Goal: Task Accomplishment & Management: Manage account settings

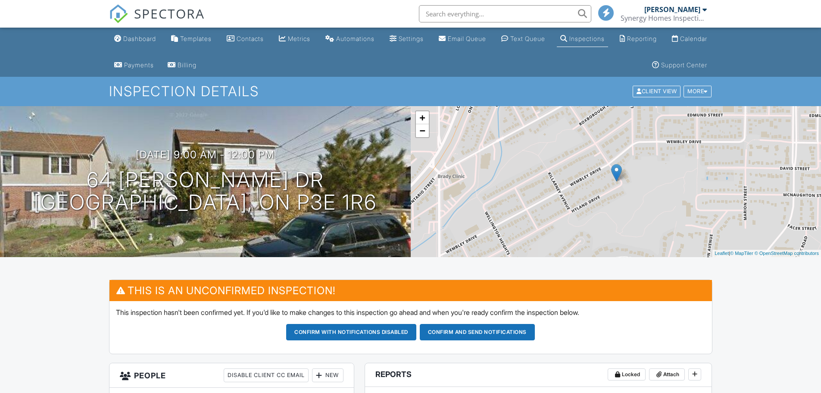
scroll to position [43, 0]
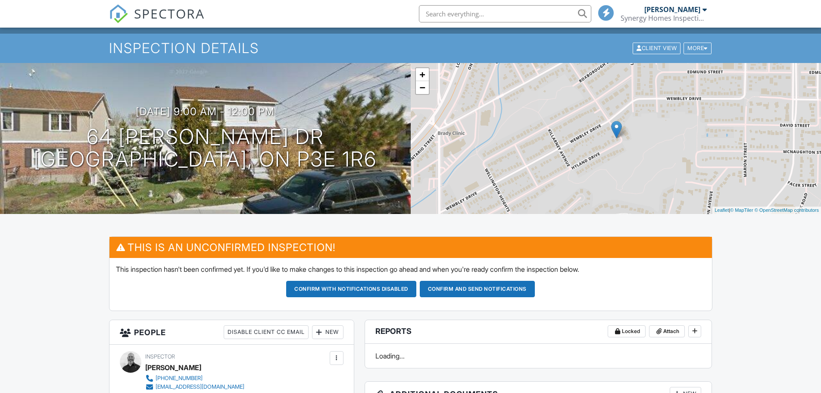
click at [495, 287] on button "Confirm and send notifications" at bounding box center [477, 289] width 115 height 16
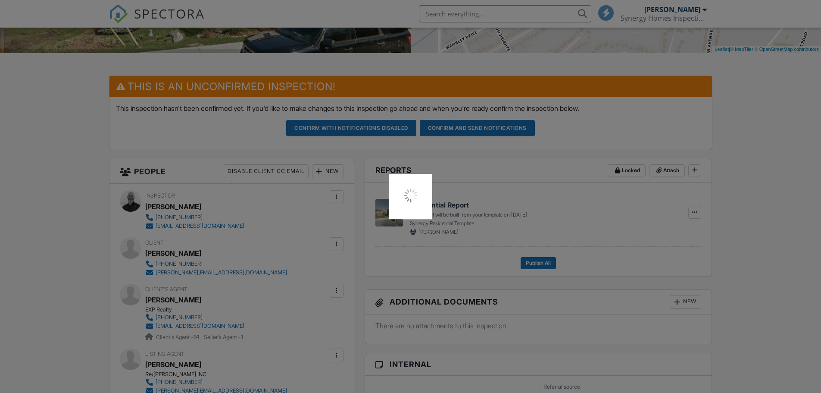
scroll to position [302, 0]
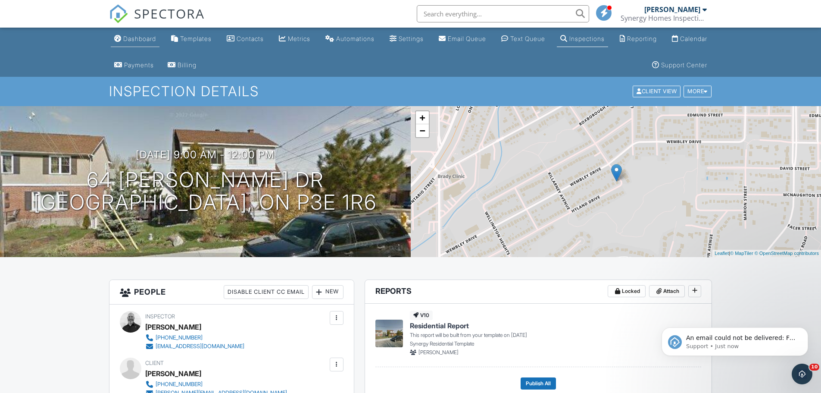
click at [144, 40] on div "Dashboard" at bounding box center [139, 38] width 33 height 7
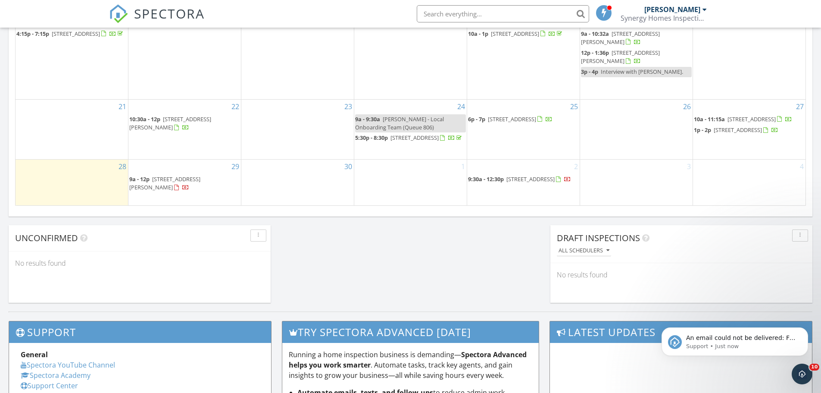
click at [222, 192] on span "9a - 12p 64 Hyland Dr, Greater Sudbury P3E 1R6" at bounding box center [184, 183] width 111 height 17
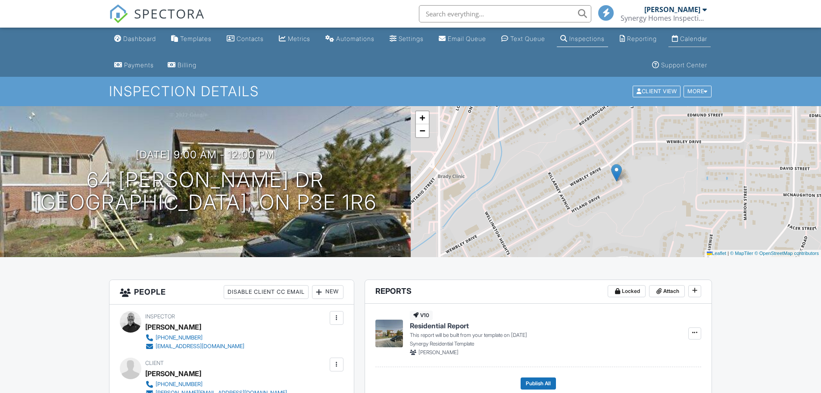
click at [680, 42] on div "Calendar" at bounding box center [693, 38] width 27 height 7
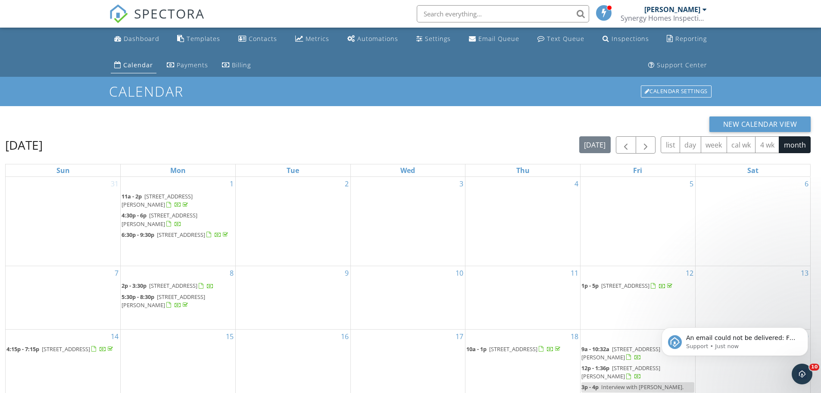
scroll to position [141, 0]
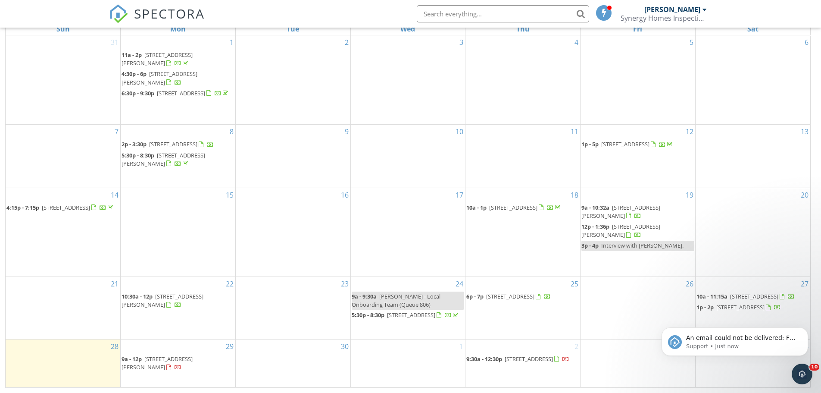
drag, startPoint x: 200, startPoint y: 370, endPoint x: 182, endPoint y: 348, distance: 29.1
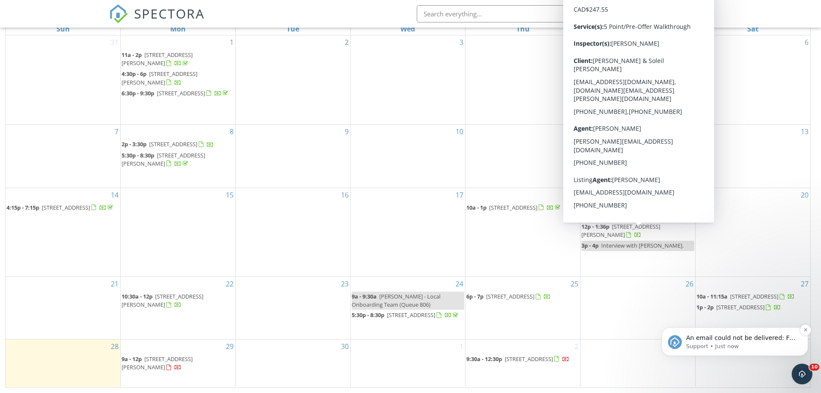
click at [727, 343] on p "Support • Just now" at bounding box center [741, 346] width 111 height 8
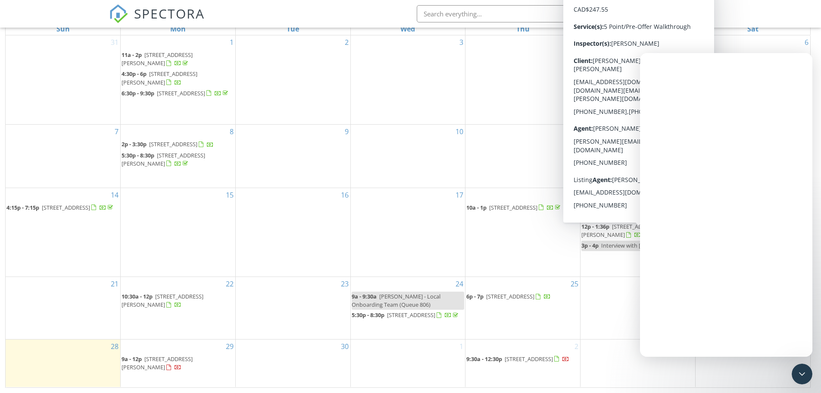
scroll to position [0, 0]
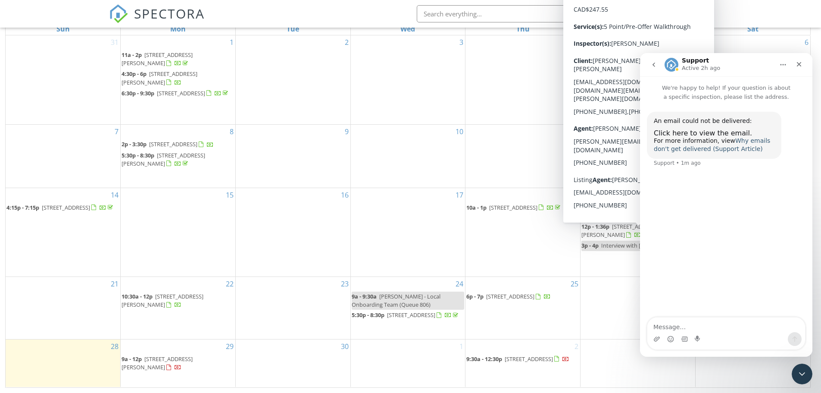
click at [746, 142] on link "Why emails don't get delivered (Support Article)" at bounding box center [712, 145] width 116 height 16
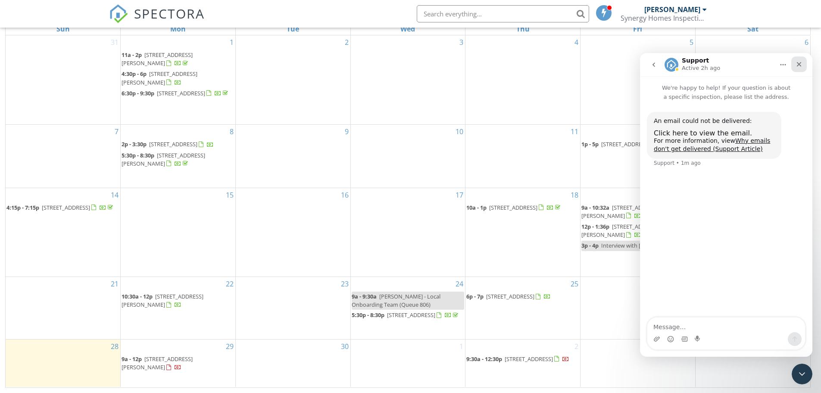
click at [801, 66] on icon "Close" at bounding box center [799, 64] width 5 height 5
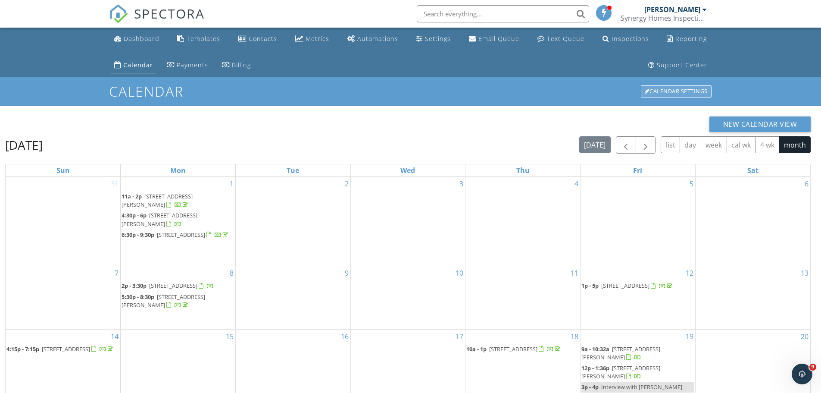
click at [688, 90] on div "Calendar Settings" at bounding box center [676, 91] width 71 height 12
click at [149, 38] on div "Dashboard" at bounding box center [142, 38] width 36 height 8
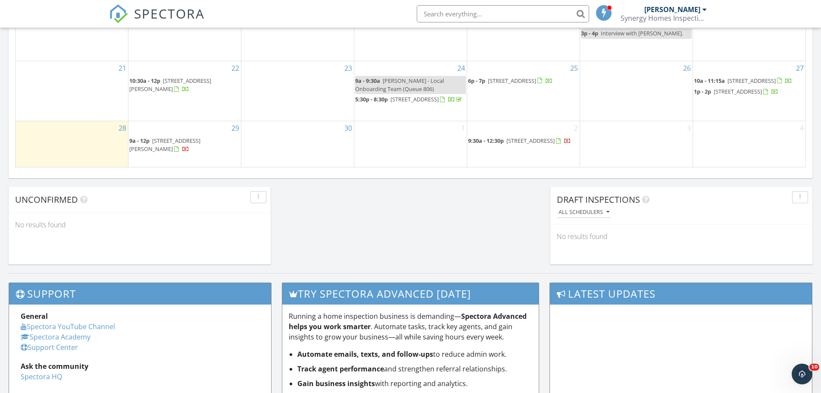
scroll to position [631, 0]
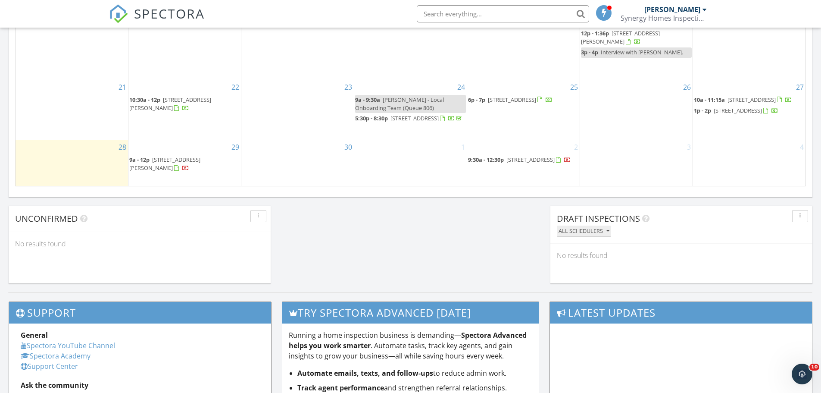
click at [596, 231] on div "All schedulers" at bounding box center [584, 231] width 51 height 6
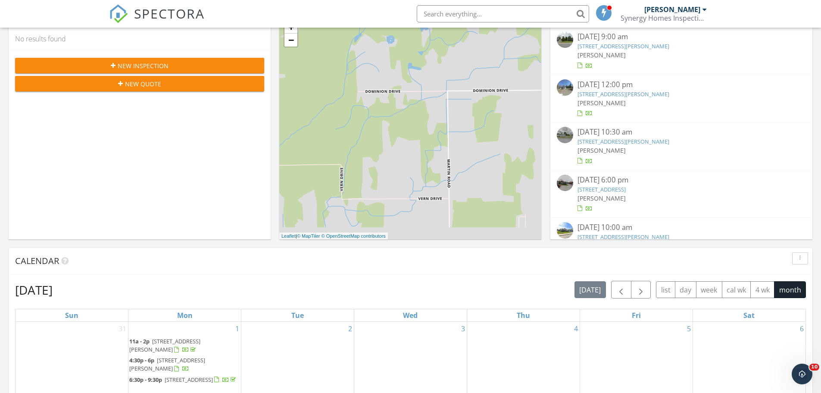
scroll to position [157, 0]
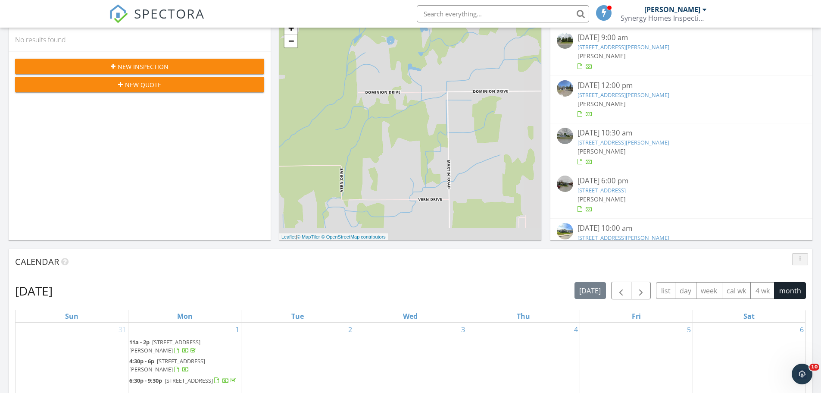
click at [795, 259] on button "button" at bounding box center [801, 259] width 16 height 12
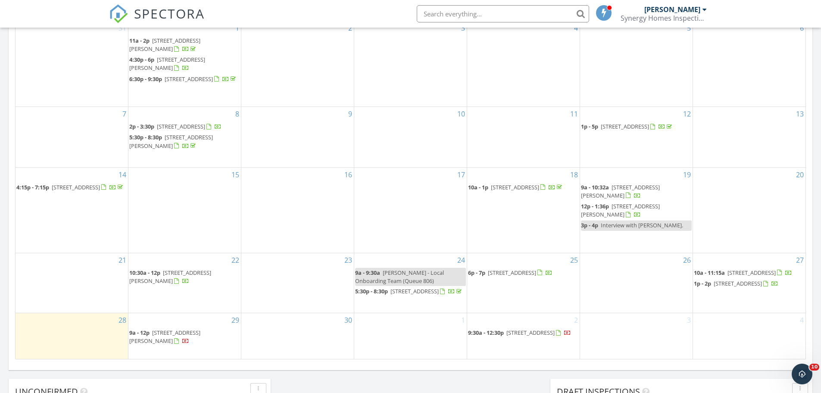
scroll to position [459, 0]
click at [304, 214] on div "16" at bounding box center [297, 209] width 113 height 85
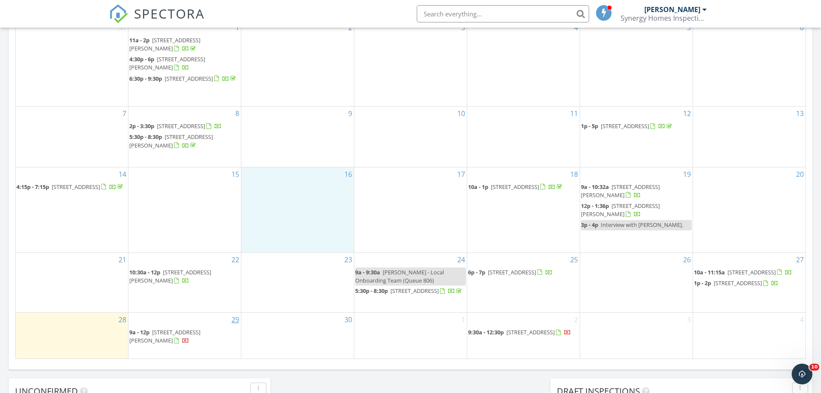
click at [235, 323] on link "29" at bounding box center [235, 320] width 11 height 14
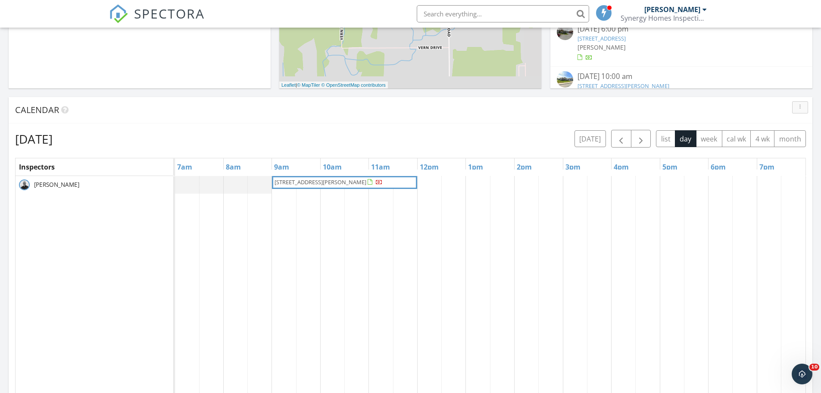
scroll to position [286, 0]
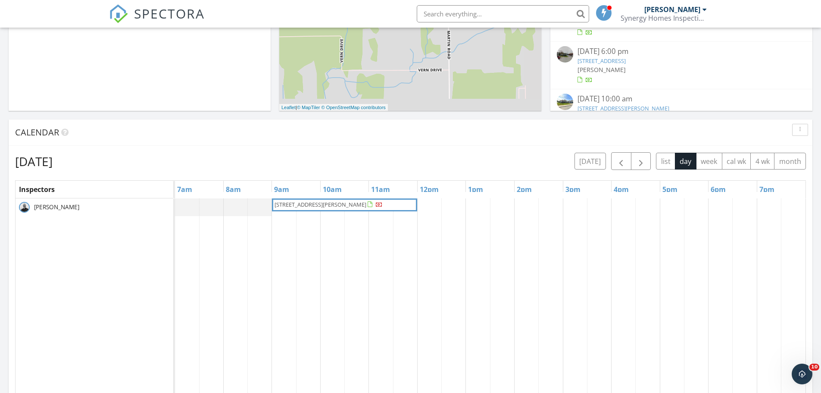
click at [439, 149] on div "Monday, September 29, 2025 today list day week cal wk 4 wk month Inspectors 7am…" at bounding box center [411, 342] width 804 height 392
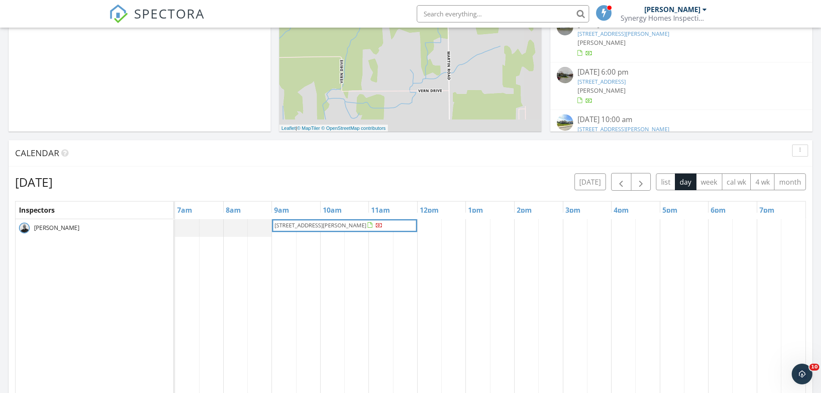
scroll to position [243, 0]
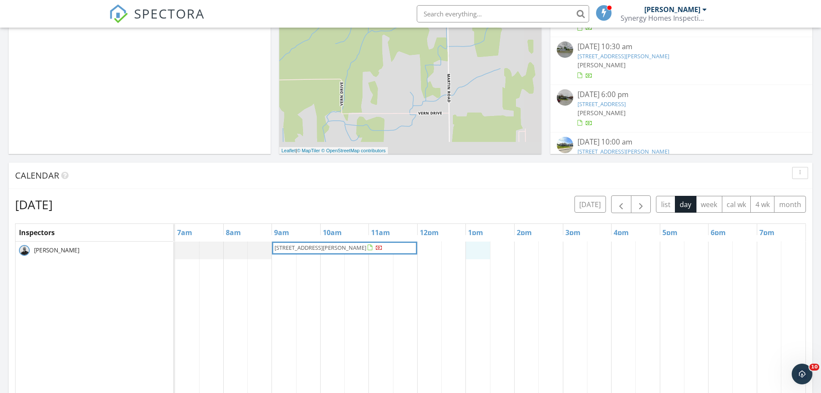
click at [471, 224] on link "Event" at bounding box center [477, 227] width 44 height 14
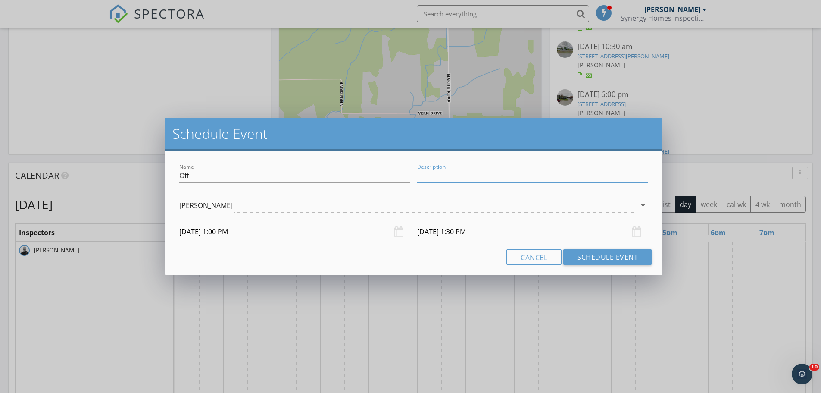
click at [436, 173] on input "Description" at bounding box center [532, 176] width 231 height 14
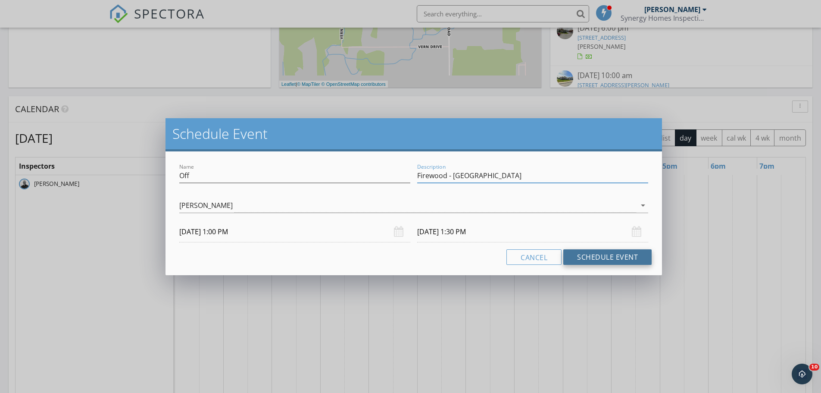
scroll to position [329, 0]
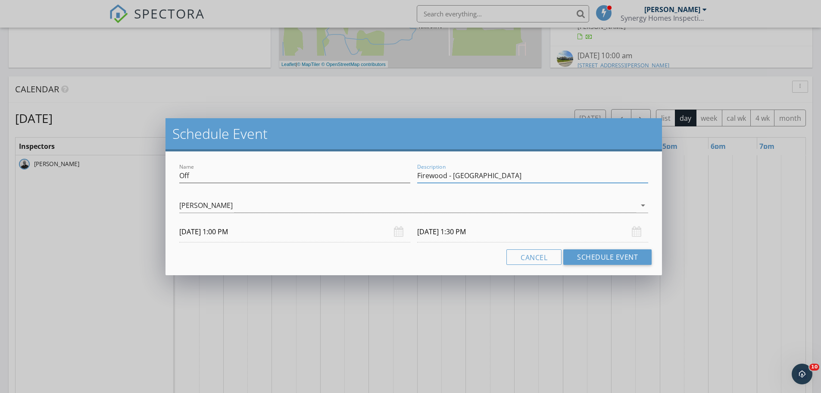
type input "Firewood - Linden"
click at [451, 231] on input "09/29/2025 1:30 PM" at bounding box center [532, 231] width 231 height 21
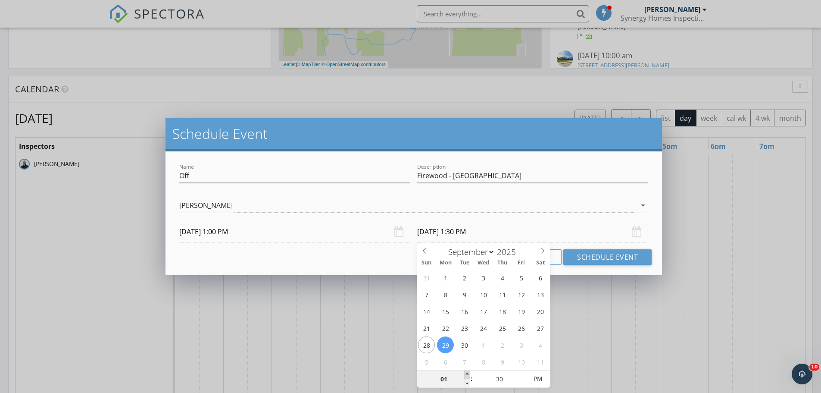
type input "02"
type input "09/29/2025 2:30 PM"
click at [467, 374] on span at bounding box center [467, 374] width 6 height 9
type input "25"
type input "09/29/2025 2:25 PM"
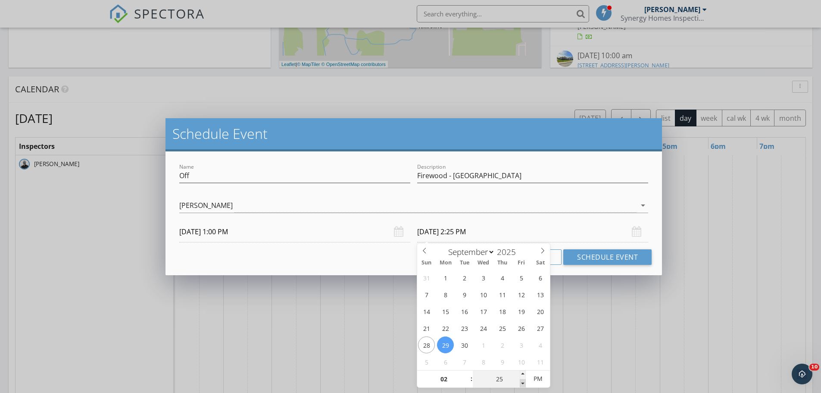
click at [523, 386] on span at bounding box center [523, 383] width 6 height 9
type input "20"
type input "09/29/2025 2:20 PM"
click at [523, 386] on span at bounding box center [523, 383] width 6 height 9
type input "15"
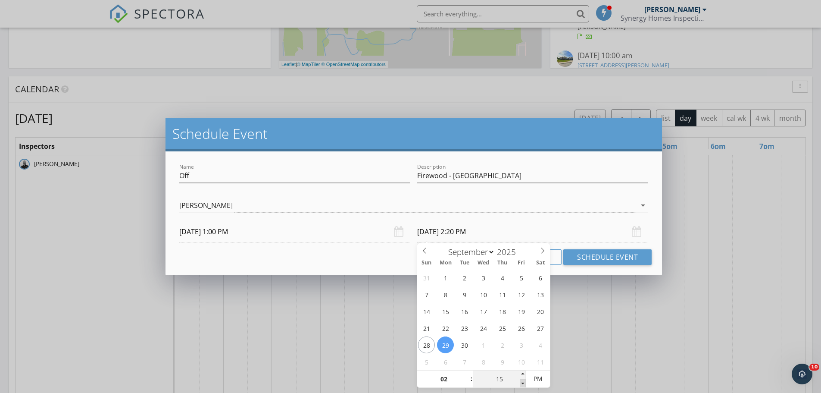
type input "09/29/2025 2:15 PM"
click at [523, 386] on span at bounding box center [523, 383] width 6 height 9
type input "10"
type input "09/29/2025 2:10 PM"
click at [523, 386] on span at bounding box center [523, 383] width 6 height 9
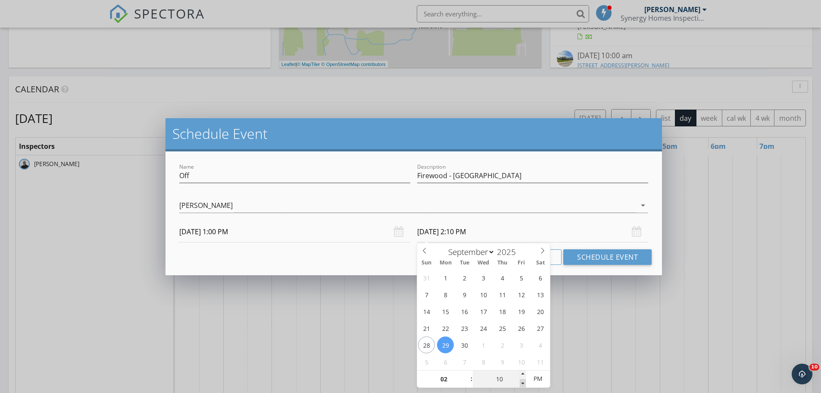
type input "05"
type input "09/29/2025 2:05 PM"
click at [523, 386] on span at bounding box center [523, 383] width 6 height 9
type input "00"
type input "09/29/2025 2:00 PM"
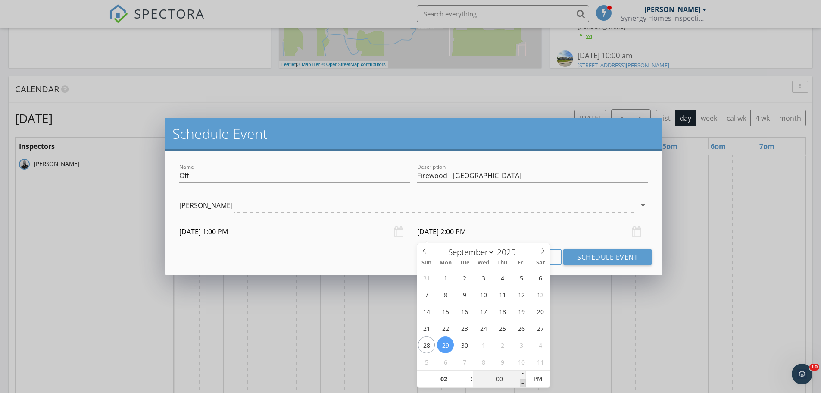
click at [523, 386] on span at bounding box center [523, 383] width 6 height 9
click at [615, 257] on button "Schedule Event" at bounding box center [608, 257] width 88 height 16
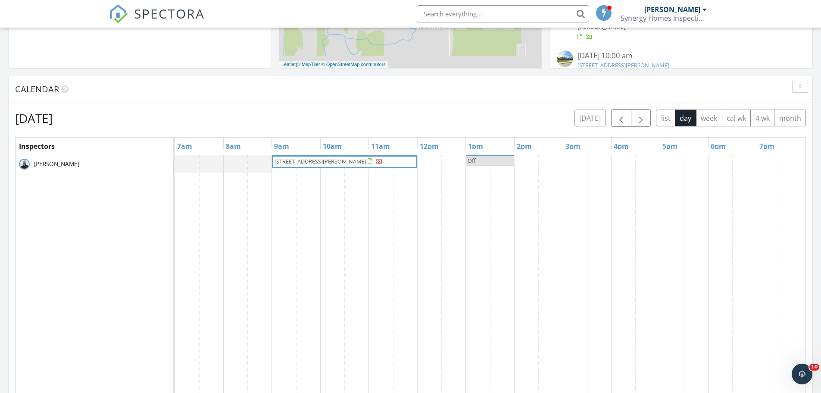
click at [495, 163] on span "Off" at bounding box center [490, 161] width 47 height 8
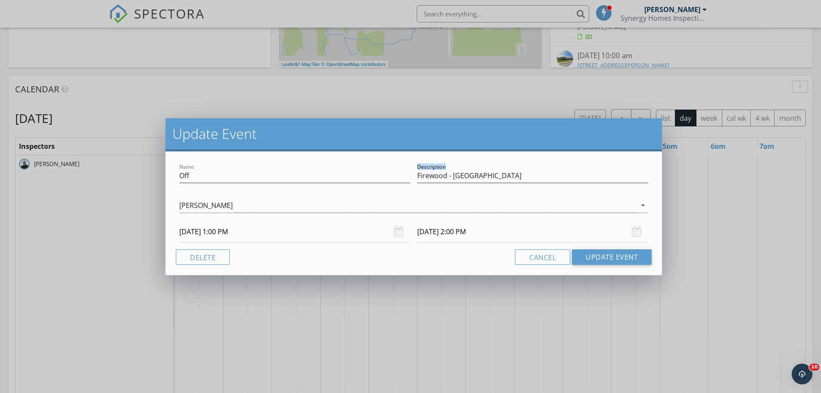
click at [495, 163] on div "Description Firewood - Linden" at bounding box center [532, 177] width 231 height 28
drag, startPoint x: 249, startPoint y: 174, endPoint x: 161, endPoint y: 181, distance: 88.7
click at [161, 181] on div "Update Event Name Off Description Firewood - Linden Sylvain Roy arrow_drop_down…" at bounding box center [410, 196] width 821 height 393
type input "Firewood Pick up"
click at [619, 258] on button "Update Event" at bounding box center [612, 257] width 80 height 16
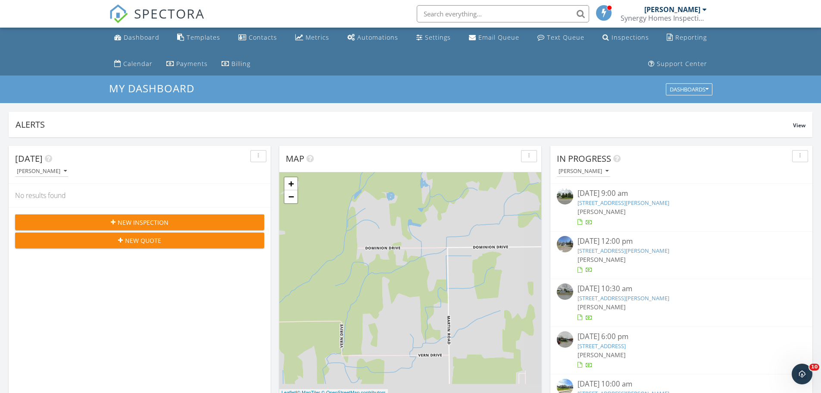
scroll to position [0, 0]
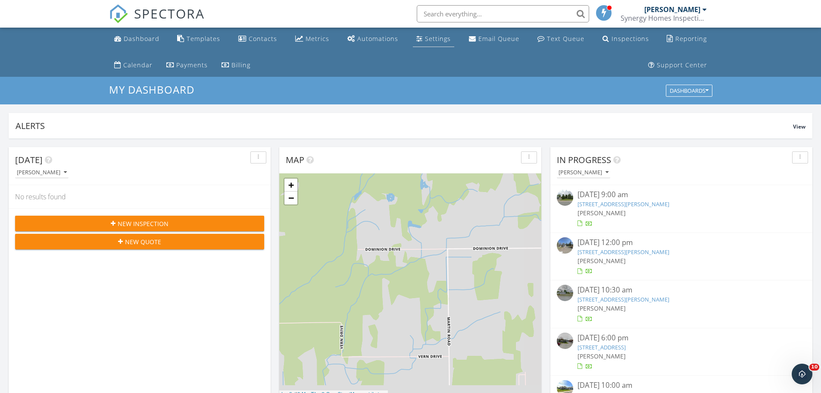
click at [436, 40] on div "Settings" at bounding box center [438, 38] width 26 height 8
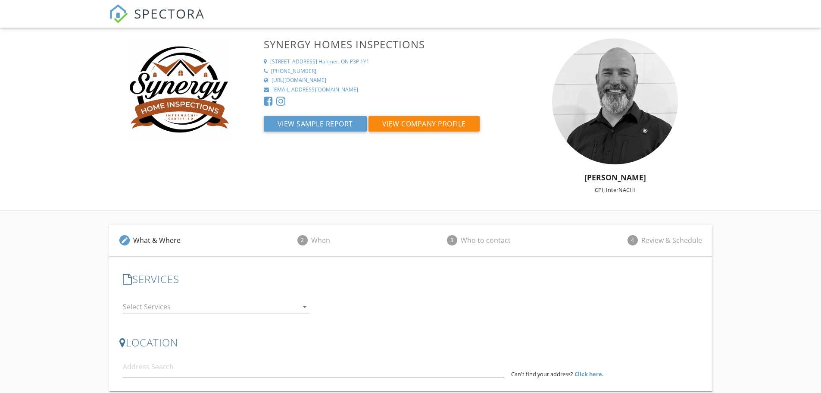
click at [214, 308] on div at bounding box center [210, 307] width 175 height 14
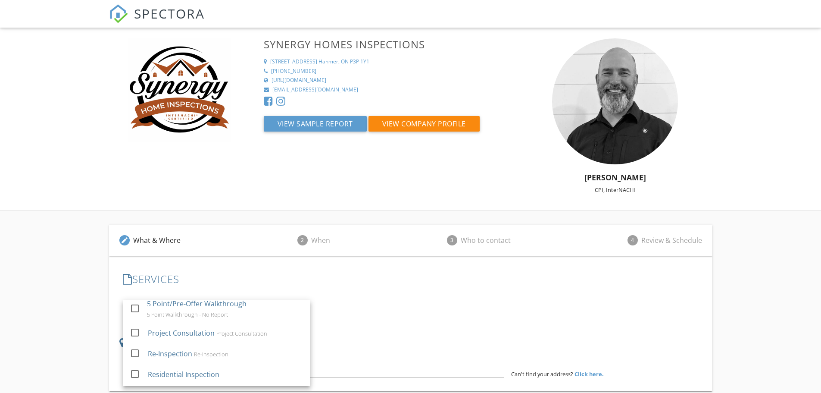
scroll to position [93, 0]
click at [150, 371] on div "Residential Inspection" at bounding box center [183, 372] width 72 height 10
click at [360, 310] on div at bounding box center [404, 307] width 175 height 14
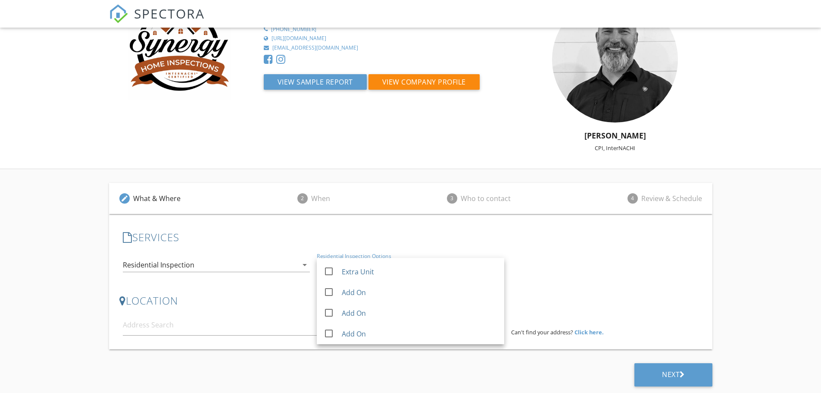
scroll to position [0, 0]
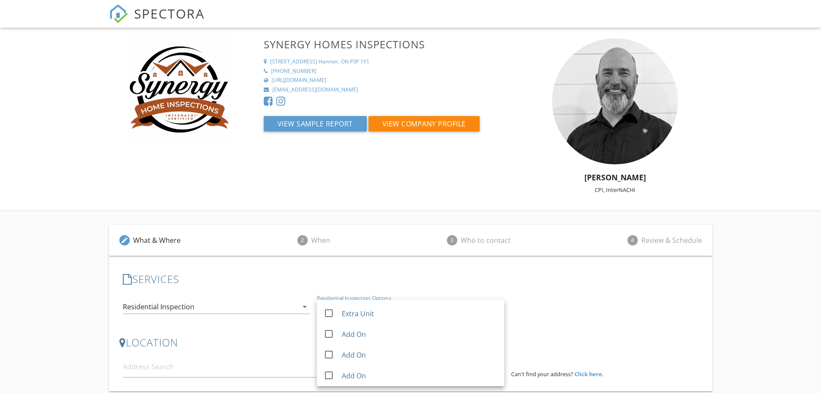
drag, startPoint x: 601, startPoint y: 281, endPoint x: 574, endPoint y: 294, distance: 30.5
click at [579, 292] on div "SERVICES check_box_outline_blank Pre-Offer Consultation 2 Hours - No Report che…" at bounding box center [410, 298] width 583 height 50
click at [32, 266] on div "edit What & Where 2 When 3 Who to contact 4 Review & Schedule SERVICES check_bo…" at bounding box center [410, 323] width 821 height 224
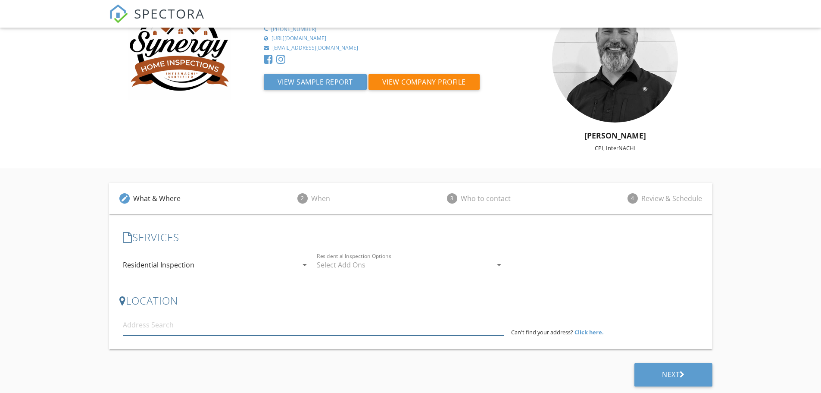
click at [157, 331] on input at bounding box center [314, 324] width 382 height 21
click at [157, 323] on input at bounding box center [314, 324] width 382 height 21
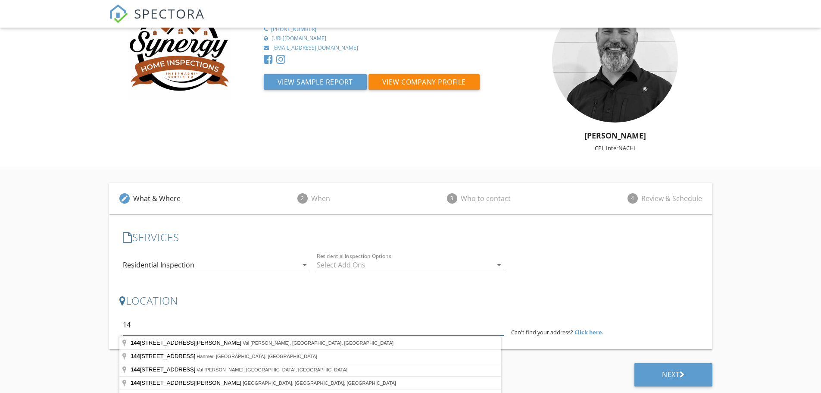
type input "1"
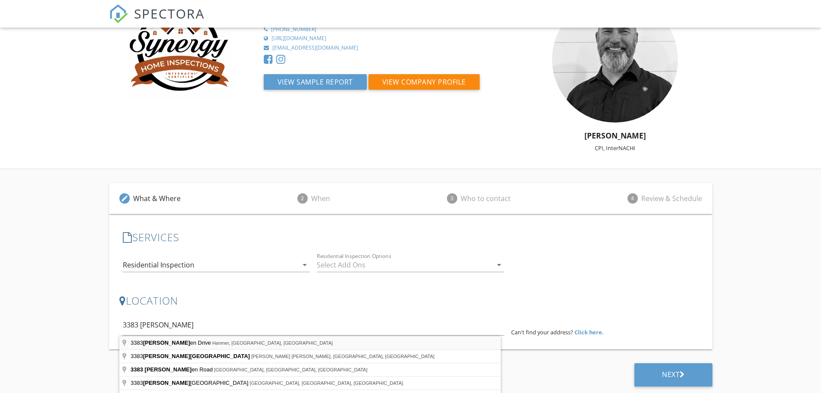
type input "[STREET_ADDRESS]"
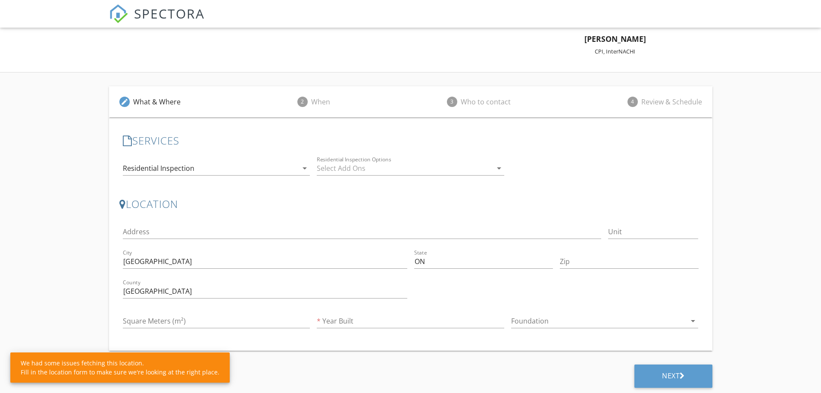
scroll to position [140, 0]
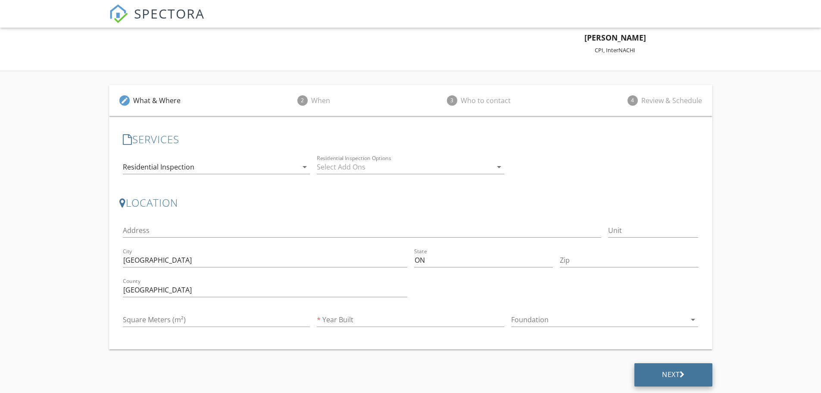
click at [670, 373] on div "Next" at bounding box center [673, 374] width 23 height 9
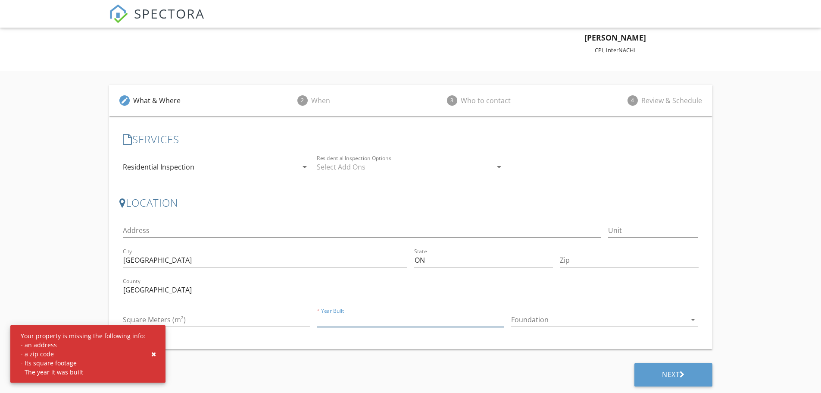
click at [351, 321] on input "Year Built" at bounding box center [411, 320] width 188 height 14
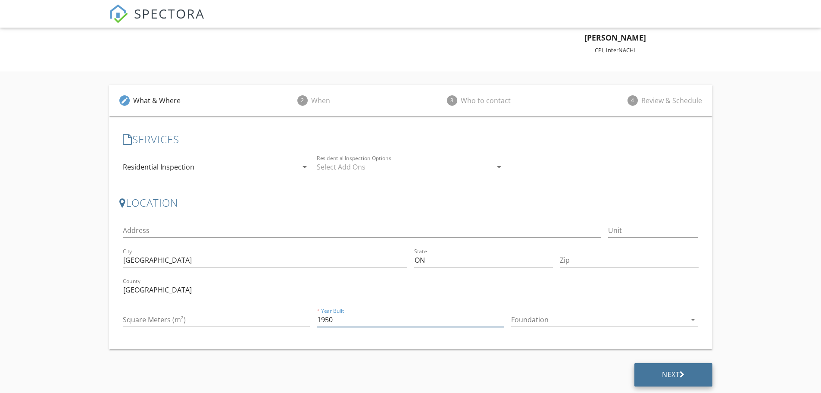
type input "1950"
click at [672, 372] on div "Next" at bounding box center [673, 374] width 23 height 9
drag, startPoint x: 348, startPoint y: 317, endPoint x: 289, endPoint y: 317, distance: 58.2
click at [289, 317] on div "Address [GEOGRAPHIC_DATA] ON [GEOGRAPHIC_DATA] [GEOGRAPHIC_DATA] Square Meters …" at bounding box center [410, 275] width 583 height 119
click at [147, 228] on input "Address" at bounding box center [362, 230] width 479 height 14
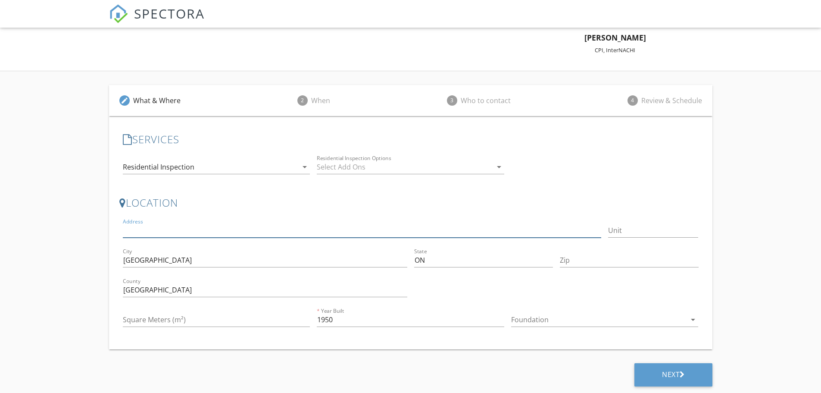
type input "[STREET_ADDRESS][PERSON_NAME]"
type input "P3N 1J2"
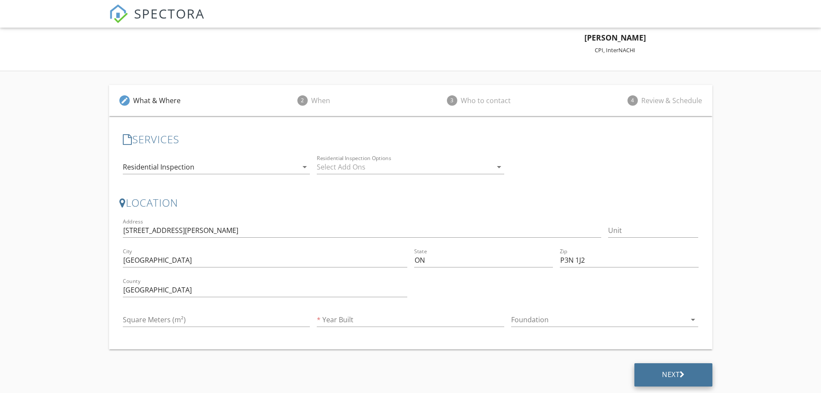
click at [645, 371] on div "Next" at bounding box center [674, 374] width 78 height 23
click at [340, 323] on input "Year Built" at bounding box center [411, 320] width 188 height 14
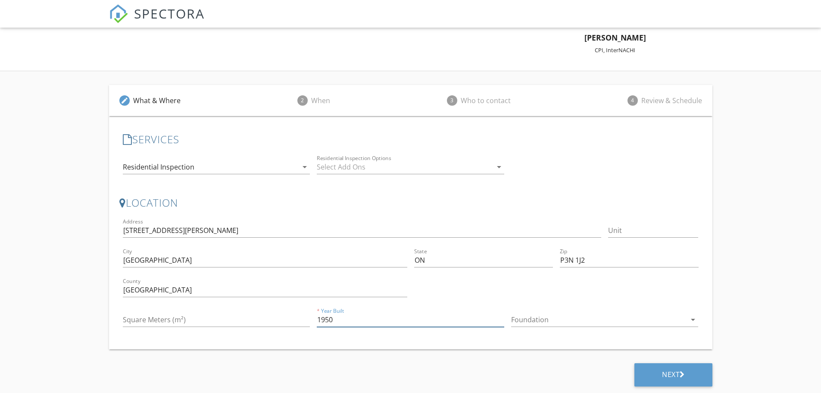
type input "1950"
click at [203, 322] on input "Square Meters (m²)" at bounding box center [217, 320] width 188 height 14
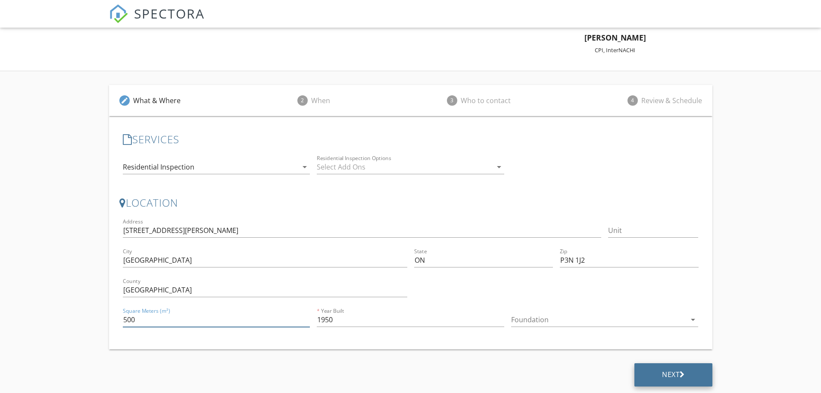
type input "500"
drag, startPoint x: 683, startPoint y: 377, endPoint x: 668, endPoint y: 377, distance: 15.1
click at [668, 377] on div "Next" at bounding box center [673, 374] width 23 height 9
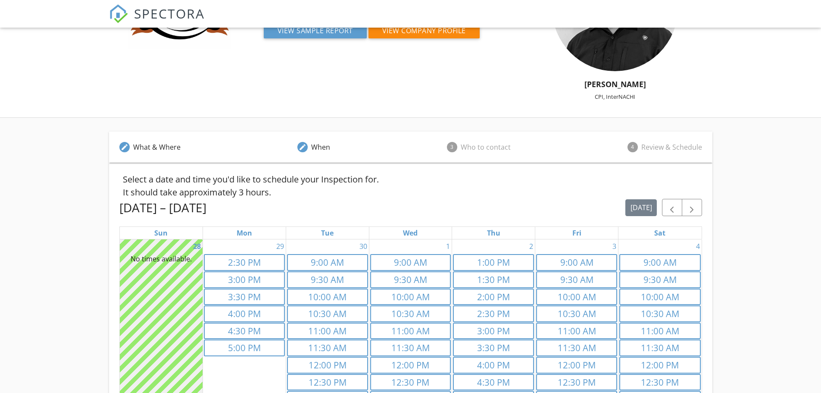
scroll to position [0, 0]
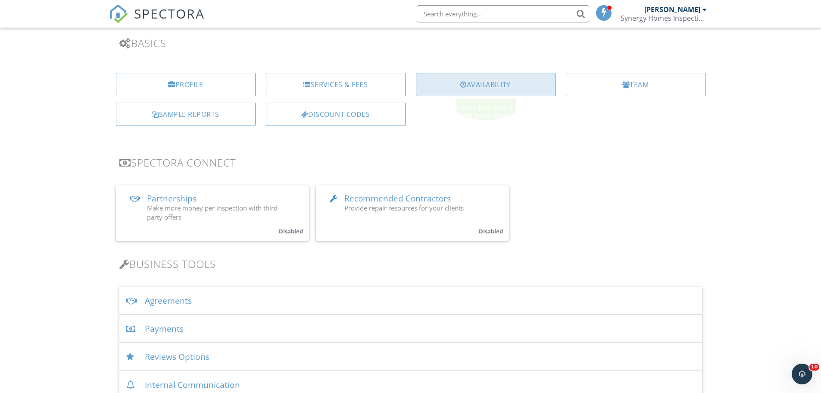
click at [492, 85] on div "Availability" at bounding box center [486, 84] width 140 height 23
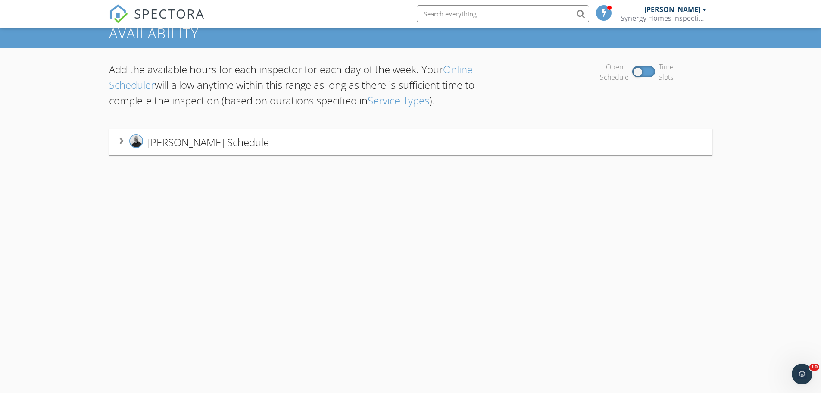
scroll to position [77, 0]
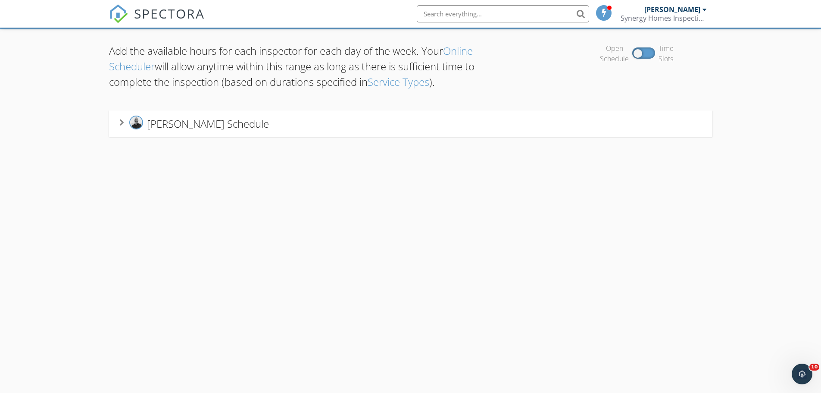
click at [171, 124] on span "[PERSON_NAME] Schedule" at bounding box center [208, 123] width 122 height 14
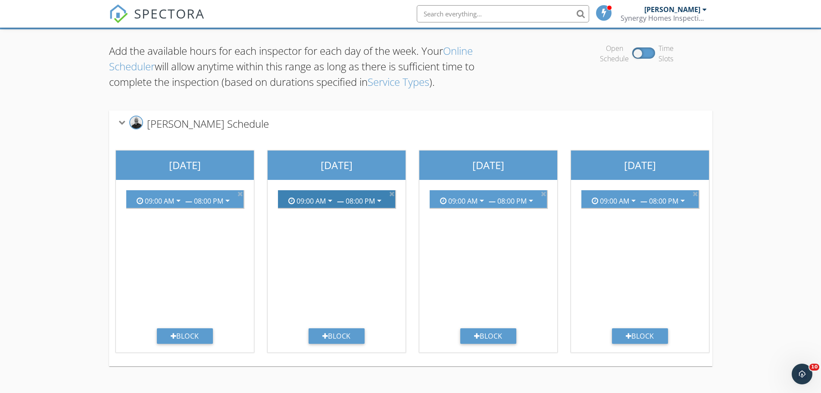
click at [323, 200] on div "arrow_drop_down" at bounding box center [329, 200] width 12 height 10
click at [359, 199] on div "08:00 PM" at bounding box center [360, 201] width 29 height 8
click at [300, 200] on div "09:00 AM" at bounding box center [311, 201] width 29 height 8
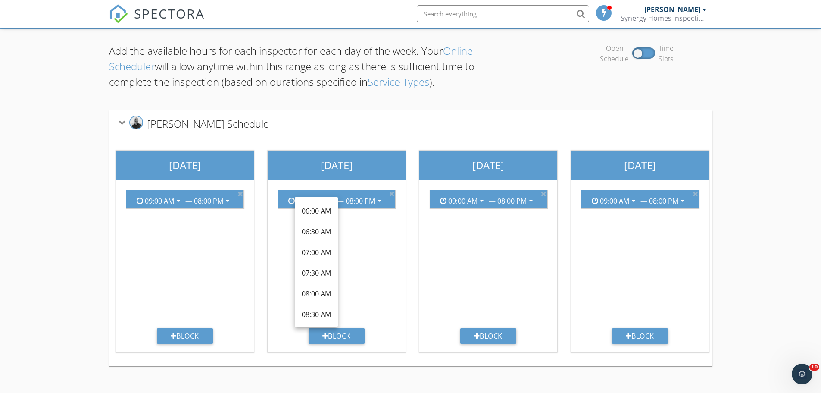
click at [388, 249] on div "09:00 AM arrow_drop_down — 08:00 PM arrow_drop_down" at bounding box center [336, 255] width 131 height 145
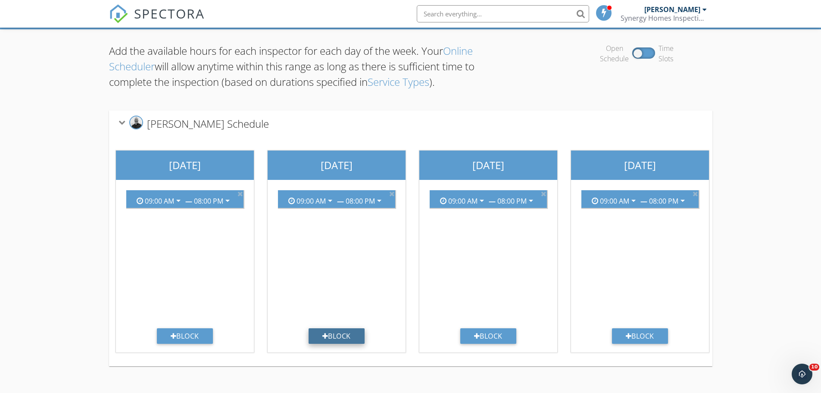
click at [345, 334] on div "Block" at bounding box center [337, 336] width 56 height 16
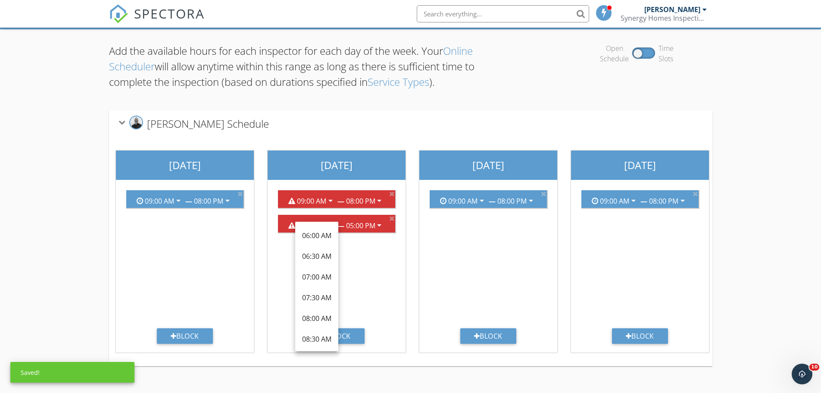
click at [378, 290] on div "09:00 AM arrow_drop_down — 08:00 PM arrow_drop_down 09:00 AM arrow_drop_down — …" at bounding box center [336, 255] width 131 height 145
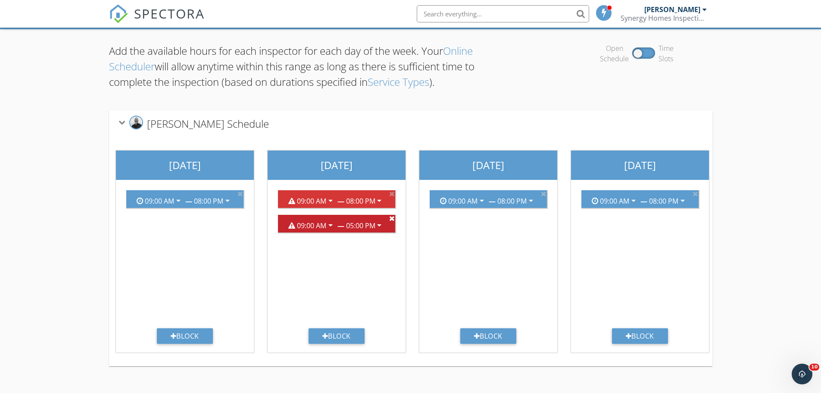
click at [392, 218] on icon at bounding box center [392, 218] width 6 height 7
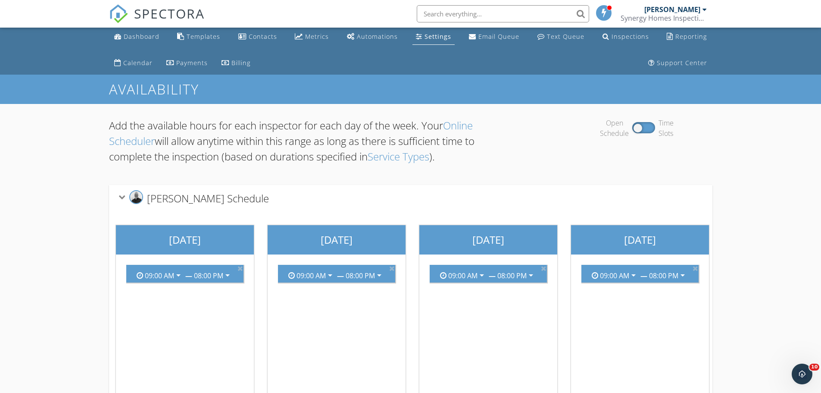
scroll to position [0, 0]
